Goal: Transaction & Acquisition: Purchase product/service

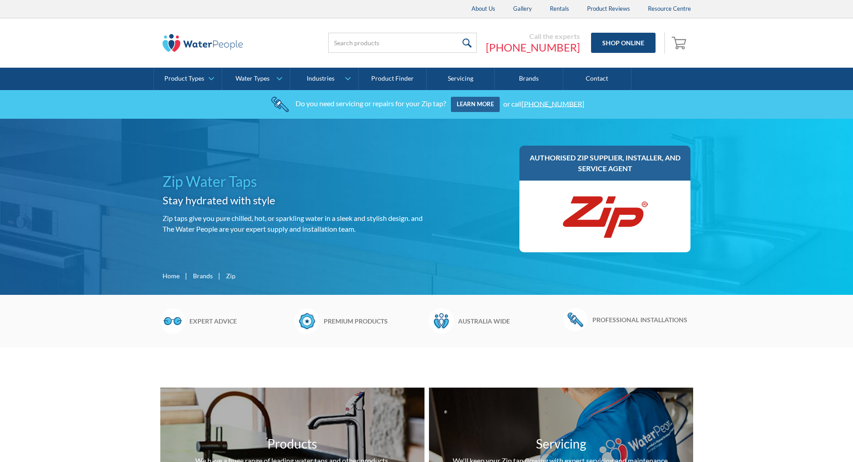
click at [205, 47] on img at bounding box center [203, 43] width 81 height 18
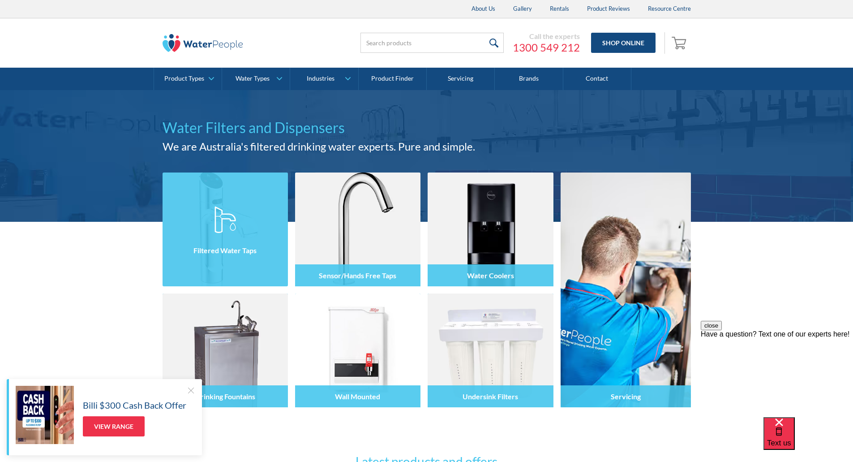
click at [244, 224] on div at bounding box center [225, 238] width 125 height 54
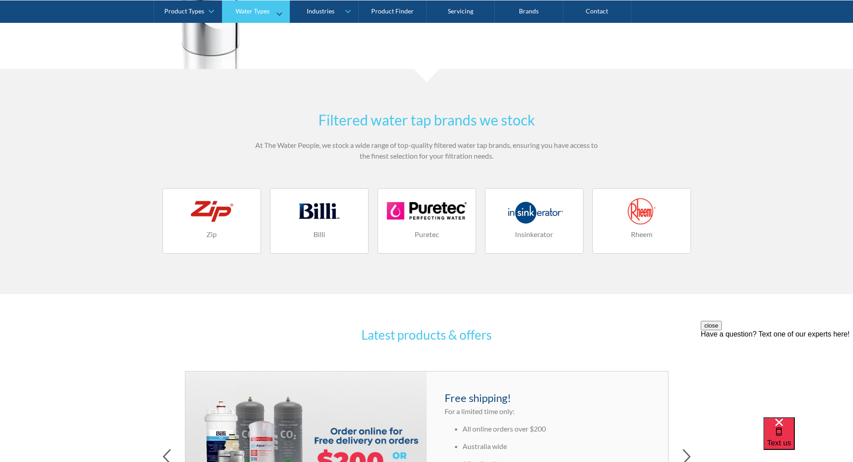
scroll to position [1210, 0]
